Goal: Task Accomplishment & Management: Manage account settings

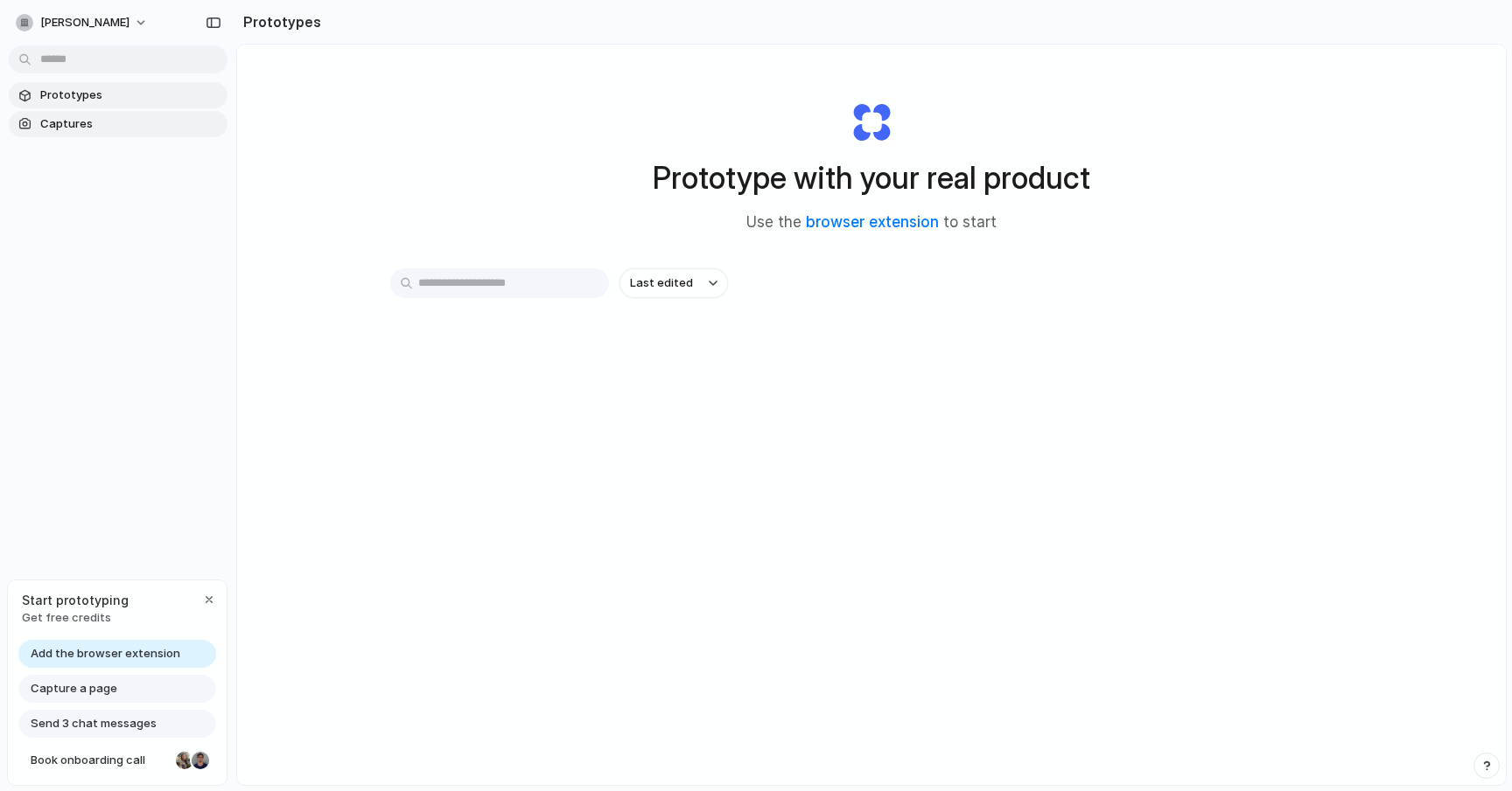
click at [53, 124] on span "Captures" at bounding box center [131, 124] width 181 height 18
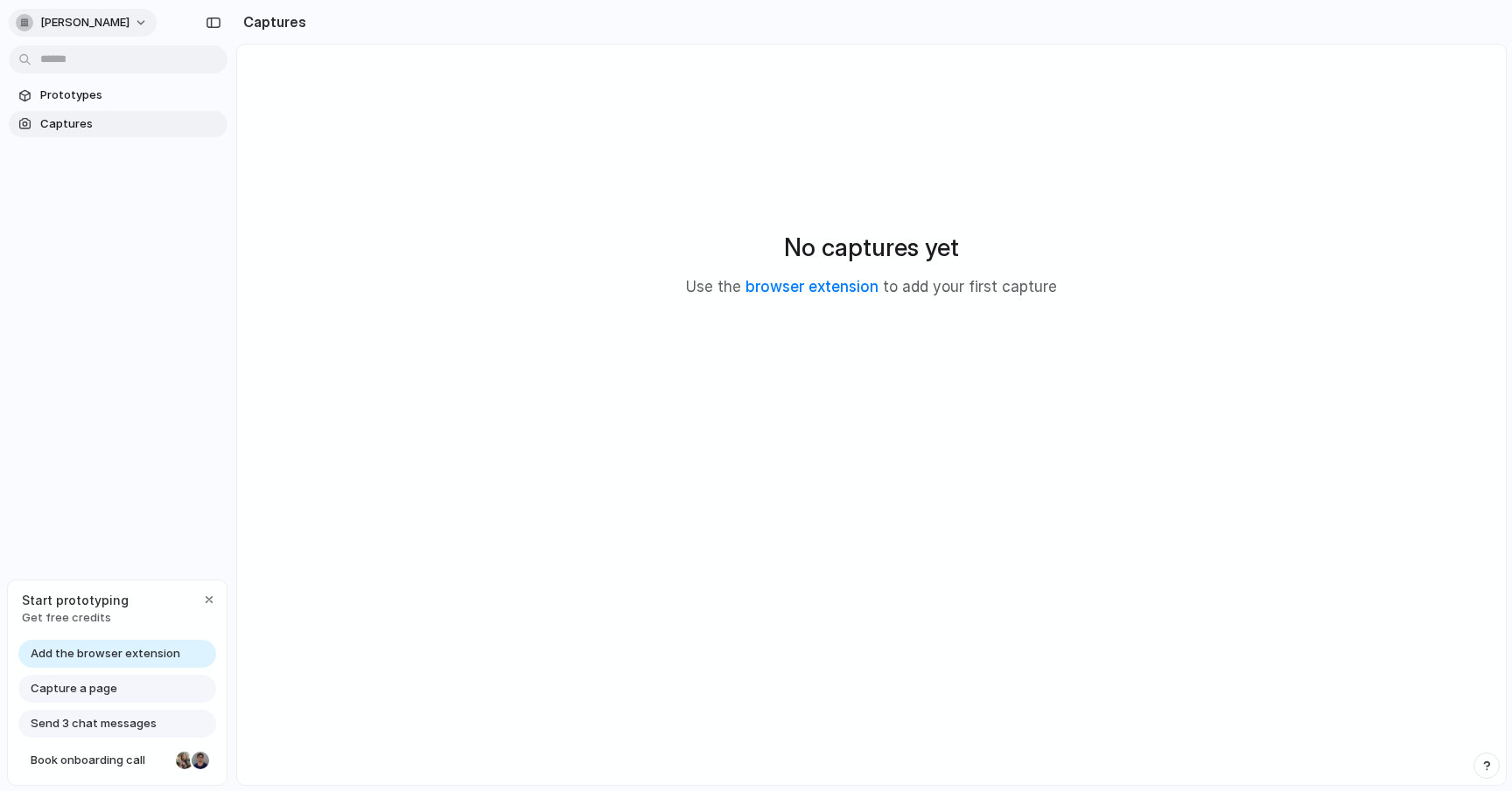
click at [98, 24] on button "igor-micic" at bounding box center [82, 22] width 148 height 28
click at [120, 285] on div "Settings Invite members Change theme Sign out" at bounding box center [756, 395] width 1512 height 791
click at [1251, 107] on div "No captures yet Use the browser extension to add your first capture" at bounding box center [872, 263] width 1227 height 396
click at [114, 658] on span "Add the browser extension" at bounding box center [105, 654] width 149 height 18
click at [113, 653] on span "Add the browser extension" at bounding box center [105, 654] width 149 height 18
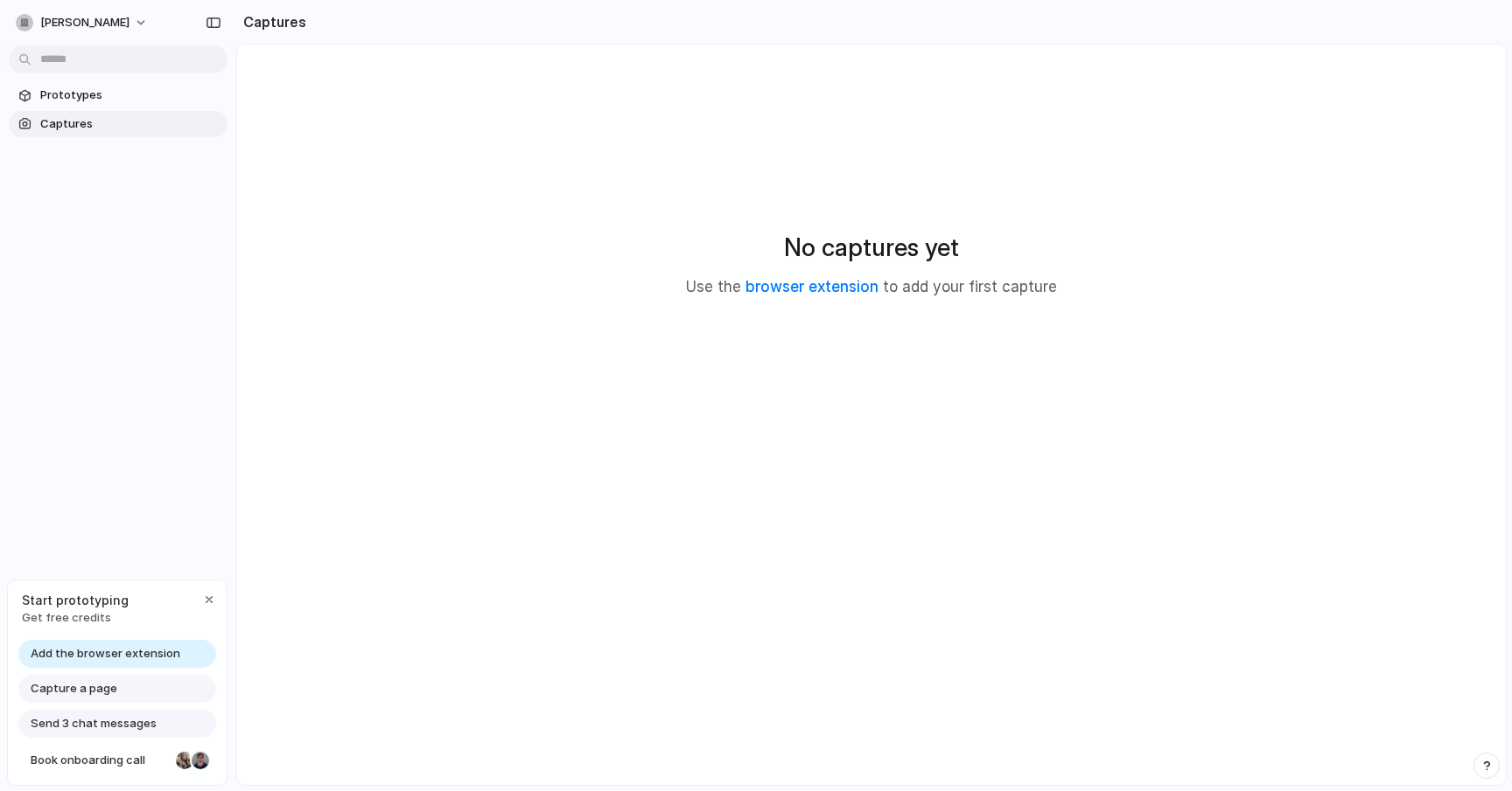
click at [113, 653] on span "Add the browser extension" at bounding box center [105, 654] width 149 height 18
click at [97, 660] on span "Add the browser extension" at bounding box center [105, 654] width 149 height 18
click at [762, 290] on link "browser extension" at bounding box center [812, 287] width 133 height 18
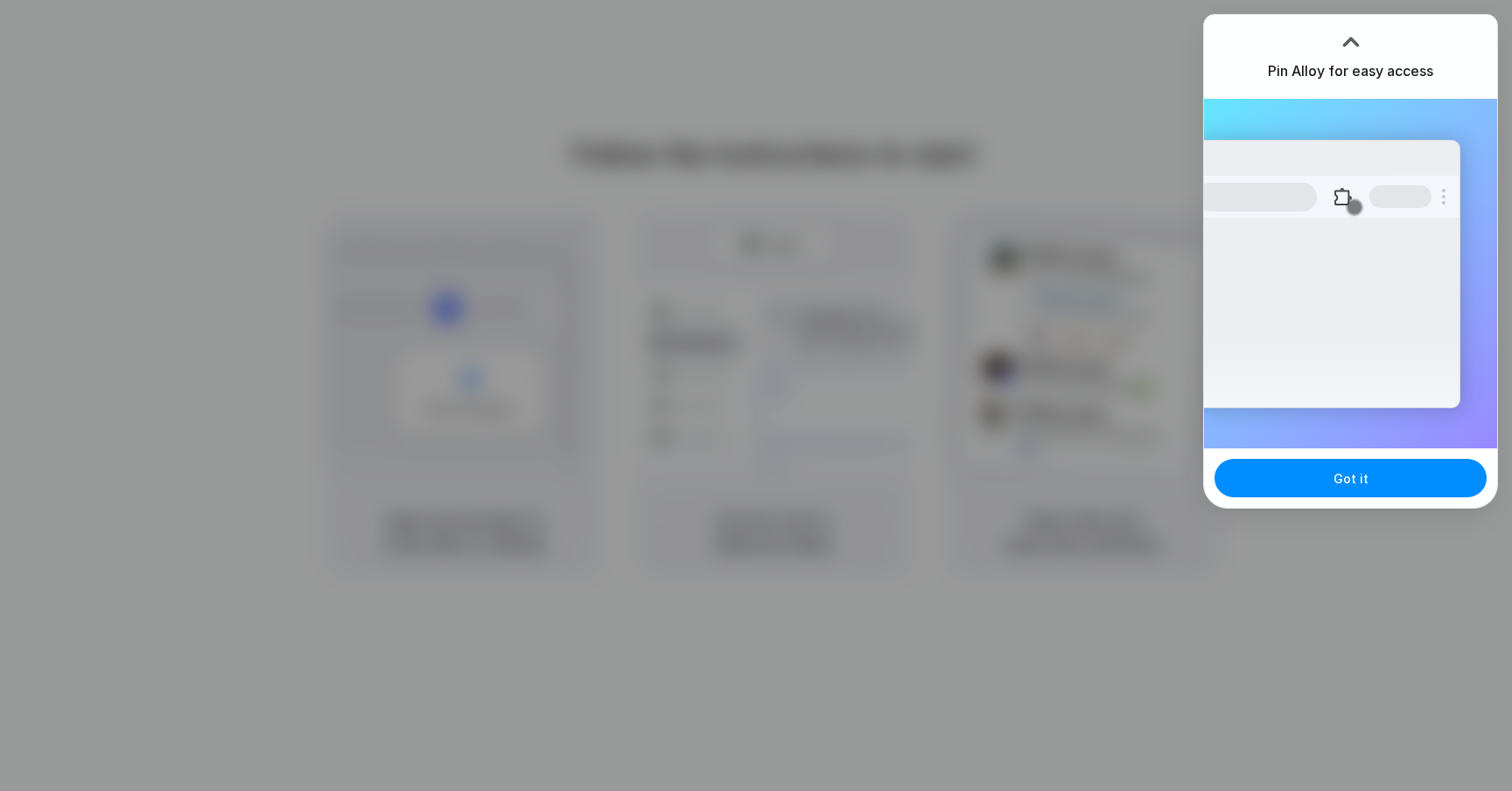
click at [1001, 288] on div at bounding box center [756, 395] width 1512 height 791
click at [1359, 483] on span "Got it" at bounding box center [1350, 478] width 35 height 19
